Goal: Task Accomplishment & Management: Use online tool/utility

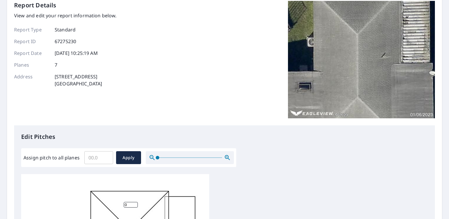
scroll to position [59, 0]
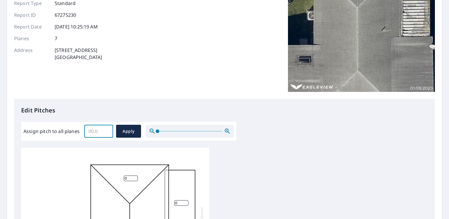
click at [99, 132] on input "Assign pitch to all planes" at bounding box center [98, 131] width 29 height 16
type input "2"
click at [133, 133] on span "Apply" at bounding box center [129, 131] width 16 height 7
type input "2"
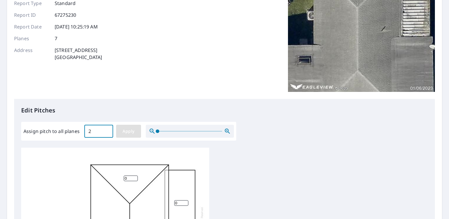
type input "2"
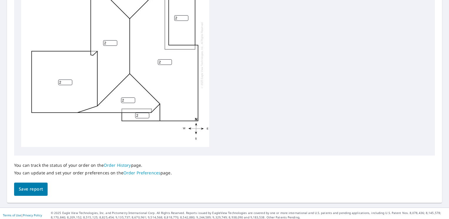
scroll to position [246, 0]
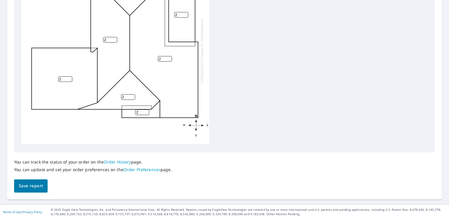
click at [40, 186] on span "Save report" at bounding box center [31, 186] width 24 height 7
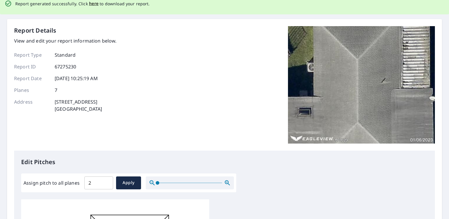
scroll to position [0, 0]
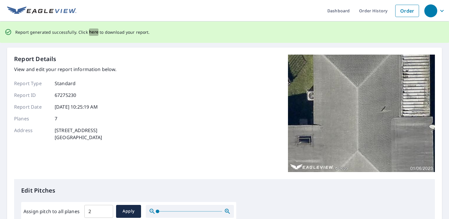
click at [93, 34] on span "here" at bounding box center [94, 32] width 10 height 7
